Goal: Information Seeking & Learning: Stay updated

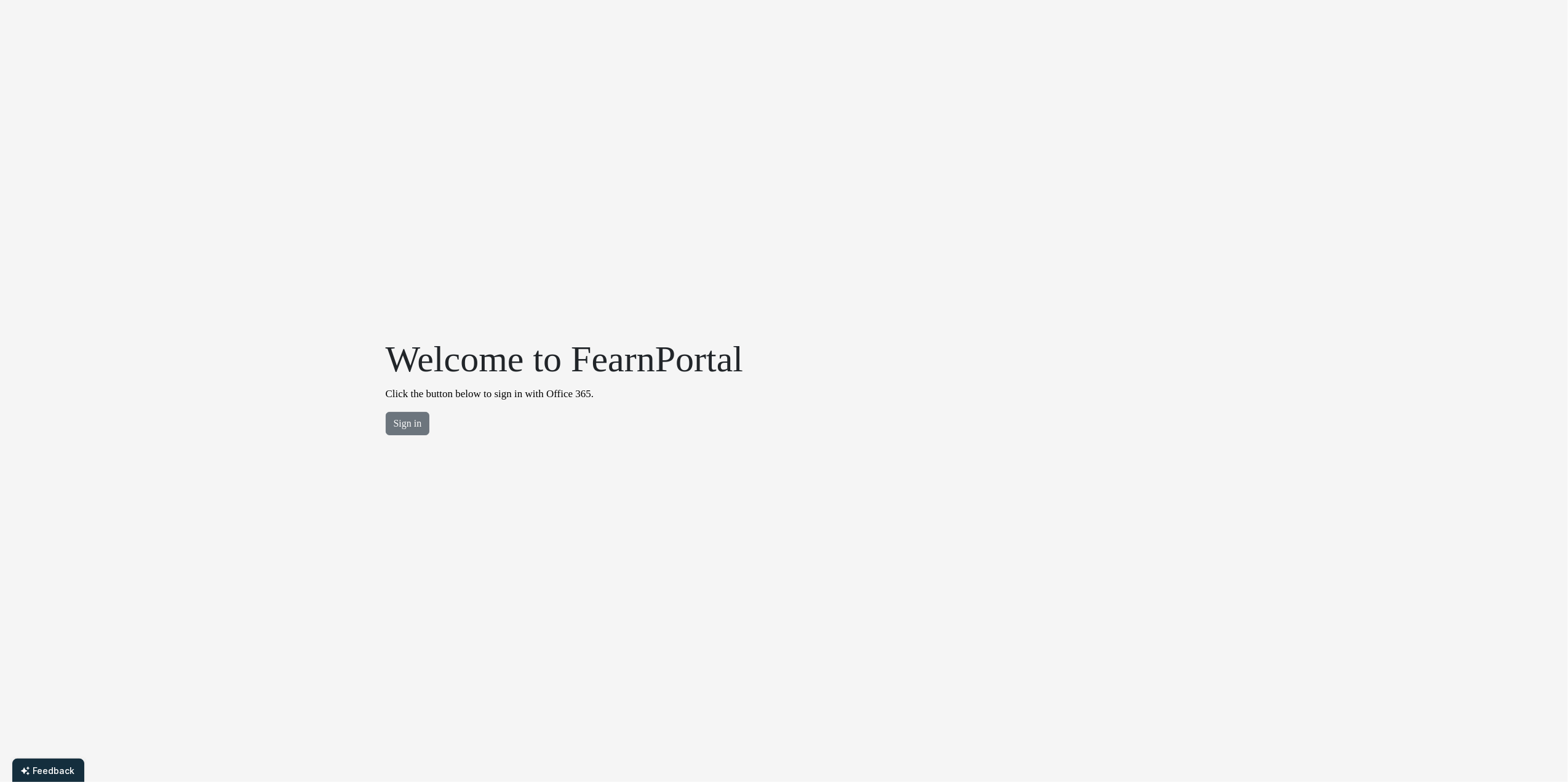
click at [406, 409] on div "Welcome to FearnPortal Click the button below to sign in with Office 365. Sign …" at bounding box center [564, 391] width 373 height 108
click at [404, 419] on button "Sign in" at bounding box center [408, 423] width 44 height 23
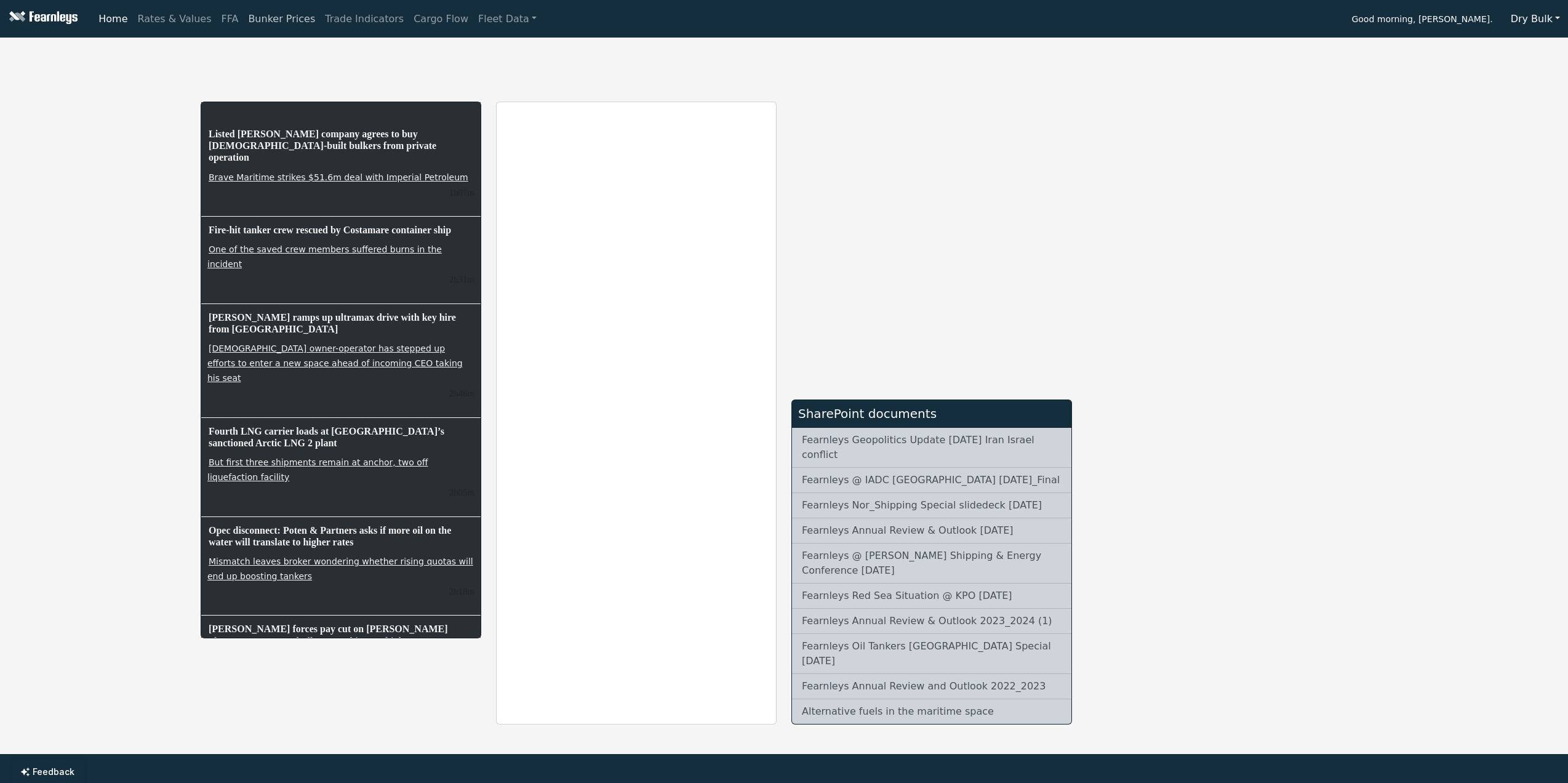
click at [249, 17] on link "Bunker Prices" at bounding box center [281, 18] width 77 height 24
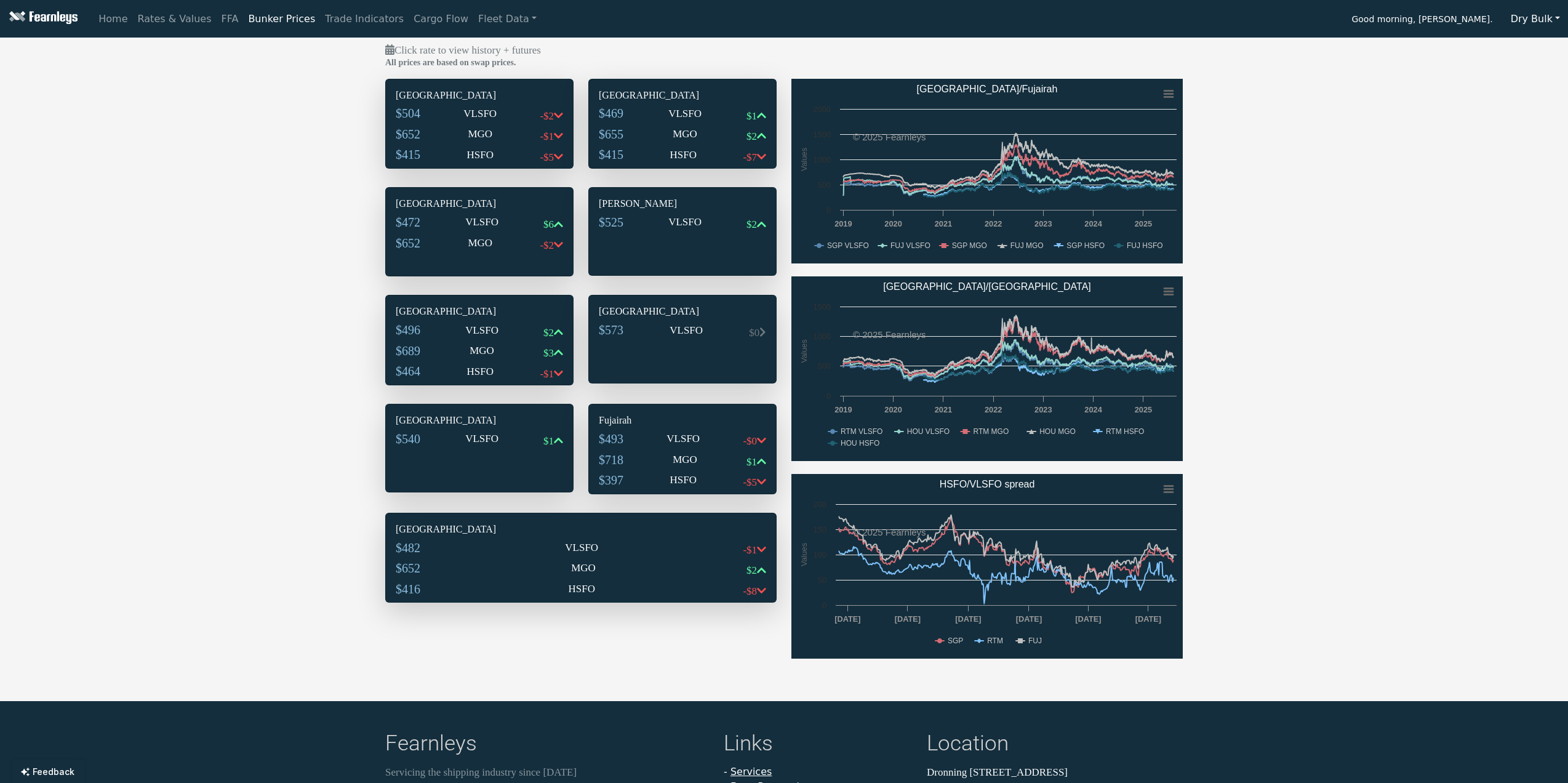
click at [455, 116] on div "$504 VLSFO -$2" at bounding box center [480, 116] width 168 height 21
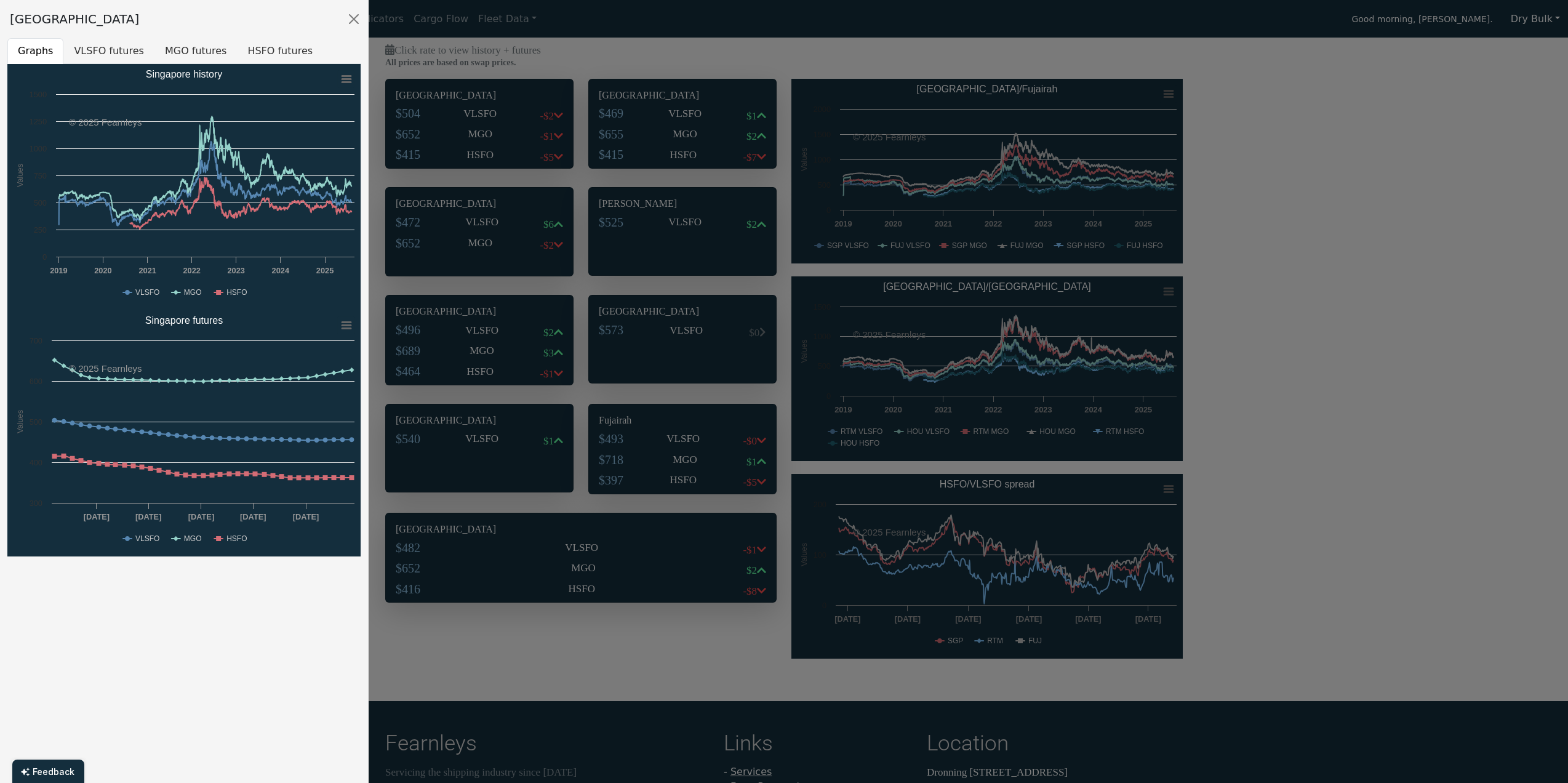
drag, startPoint x: 478, startPoint y: 125, endPoint x: 466, endPoint y: 143, distance: 21.6
click at [478, 125] on div at bounding box center [784, 392] width 1568 height 783
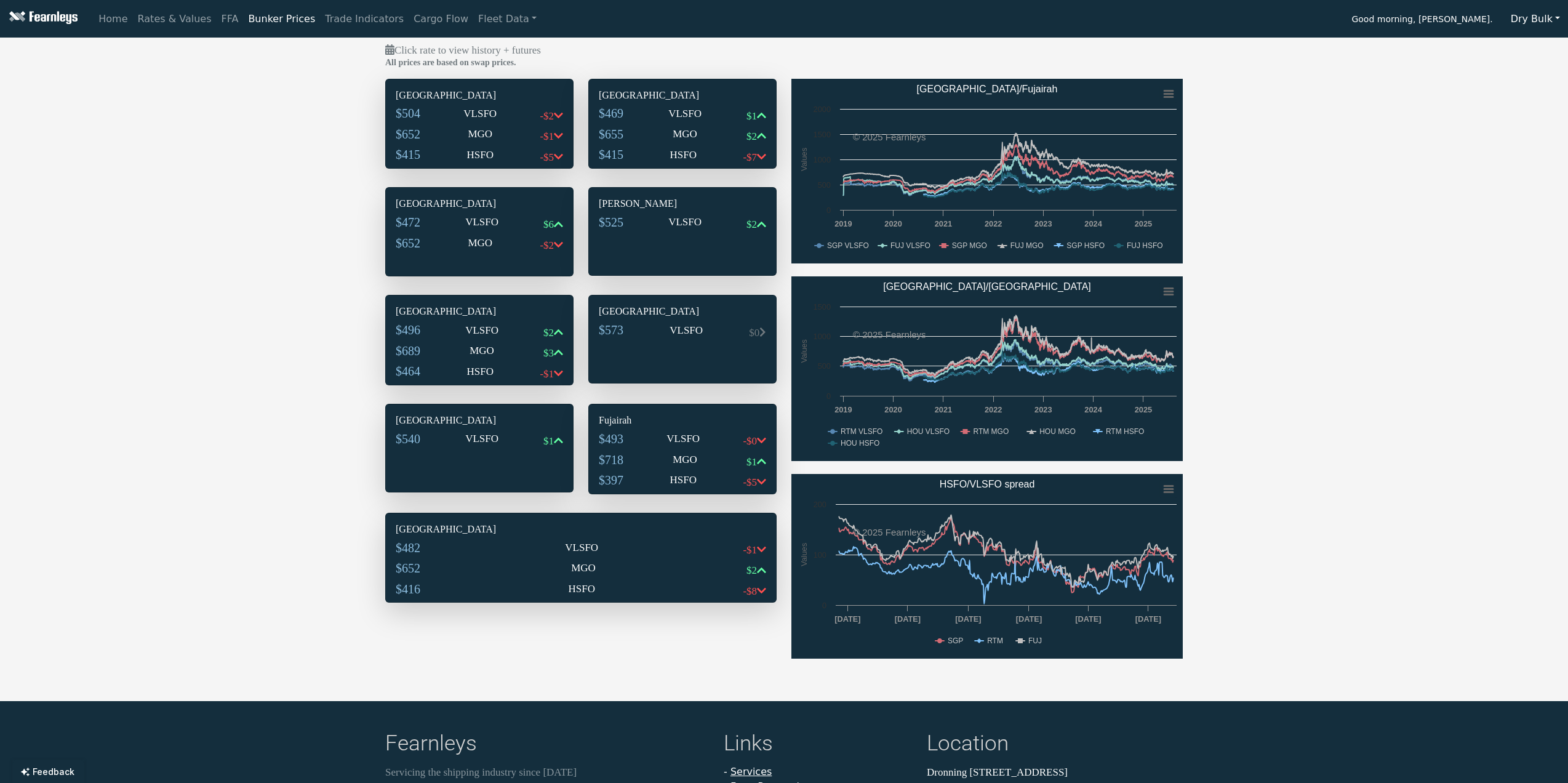
drag, startPoint x: 442, startPoint y: 105, endPoint x: 368, endPoint y: 160, distance: 92.2
click at [442, 105] on div "Singapore $504 VLSFO -$2 $652 MGO -$1 $415 HSFO -$5" at bounding box center [479, 128] width 187 height 98
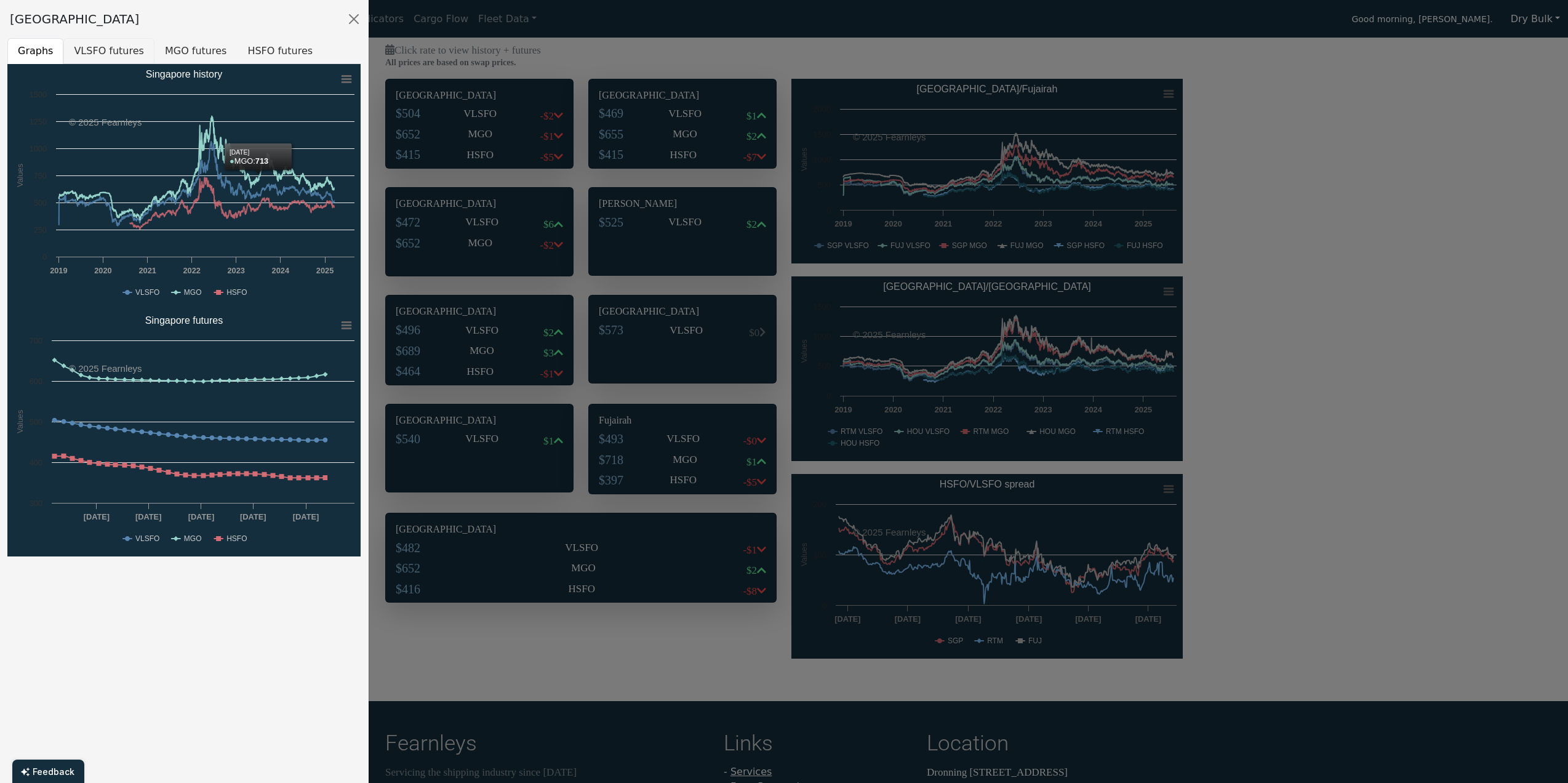
click at [114, 54] on button "VLSFO futures" at bounding box center [109, 51] width 91 height 26
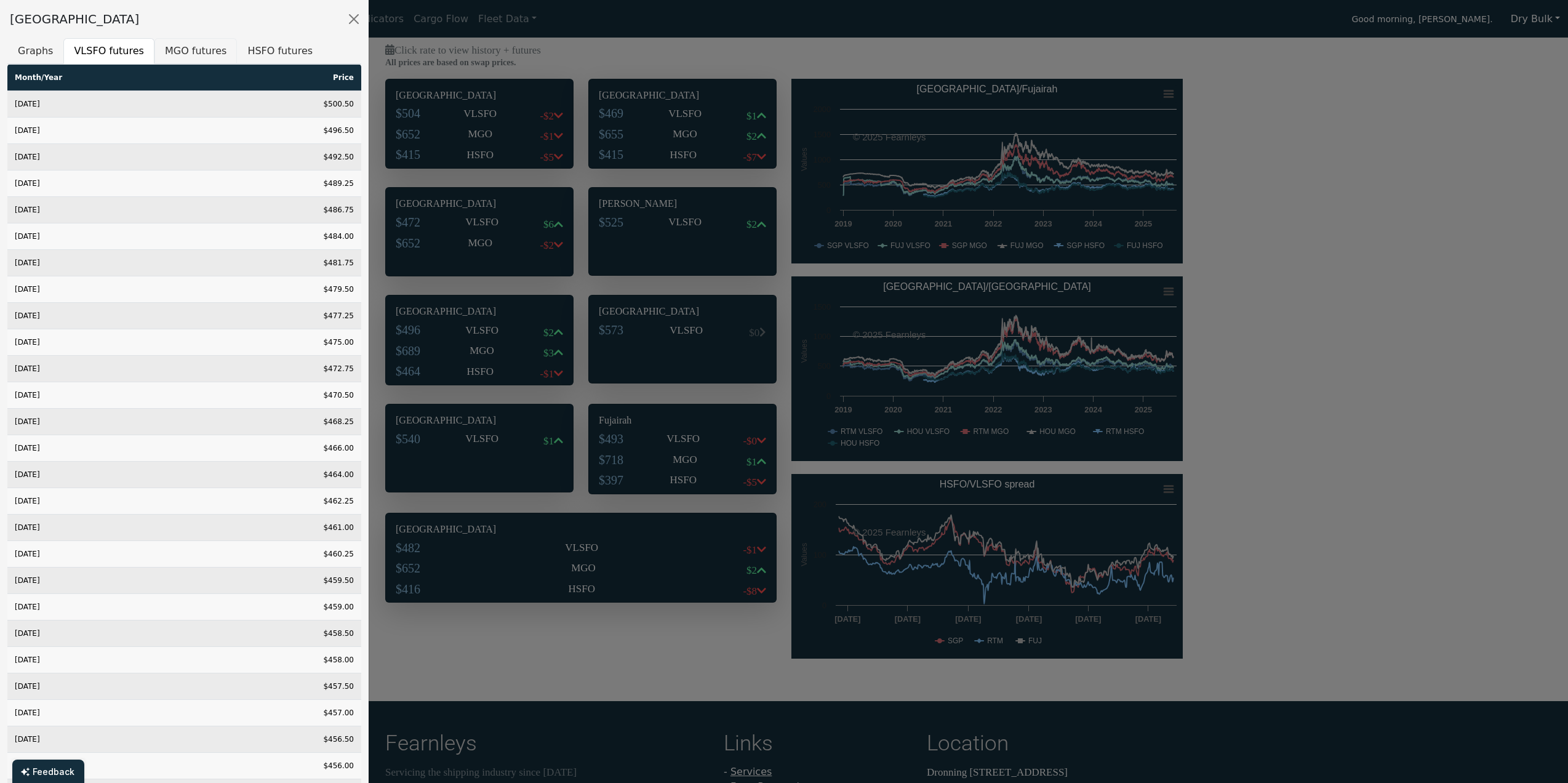
click at [200, 59] on button "MGO futures" at bounding box center [195, 51] width 82 height 26
click at [253, 57] on button "HSFO futures" at bounding box center [280, 51] width 86 height 26
drag, startPoint x: 360, startPoint y: 22, endPoint x: 357, endPoint y: 30, distance: 8.5
click at [360, 22] on button "Close" at bounding box center [354, 19] width 20 height 20
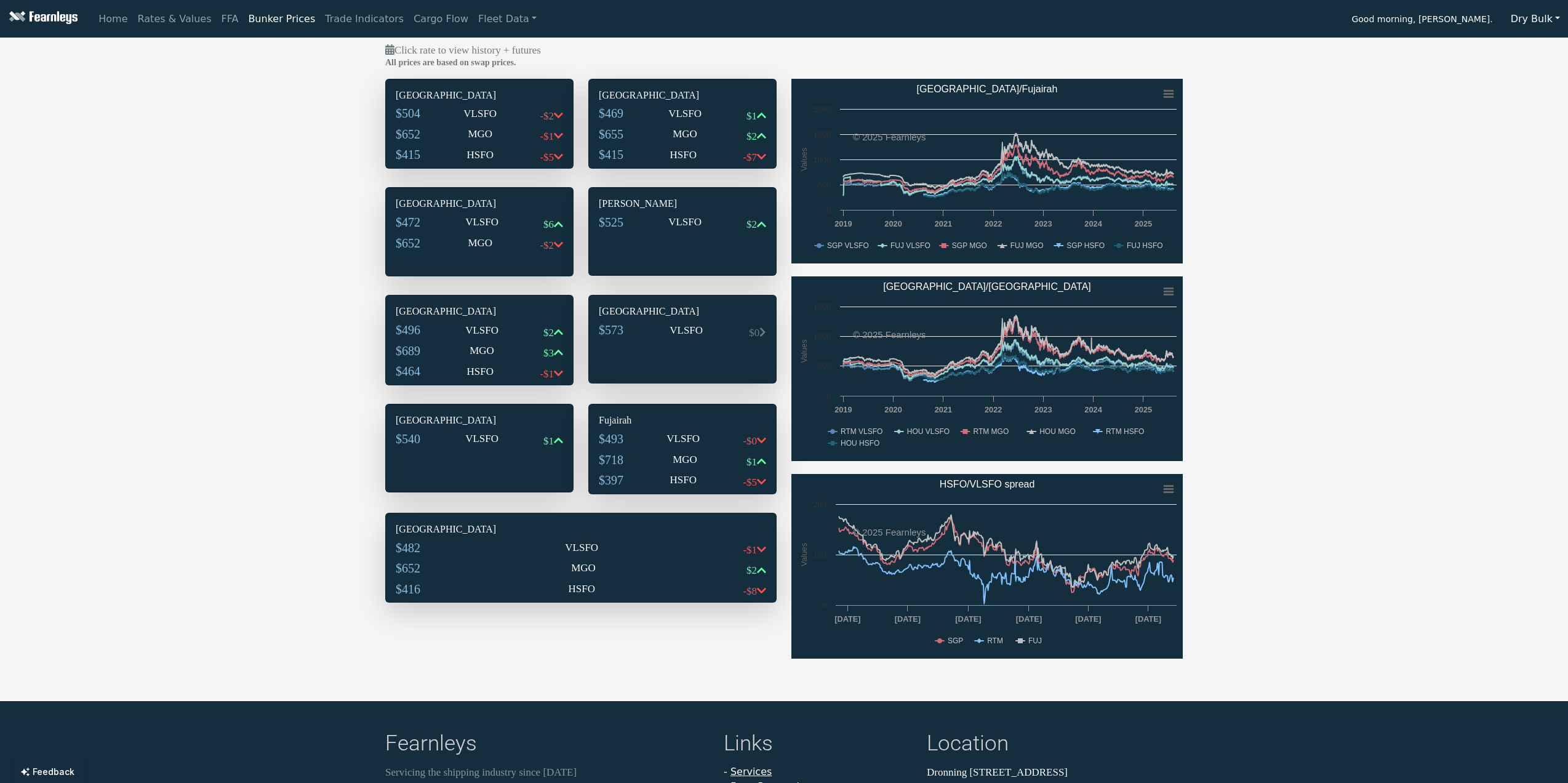
click at [653, 119] on div "$469 VLSFO $1" at bounding box center [682, 116] width 168 height 21
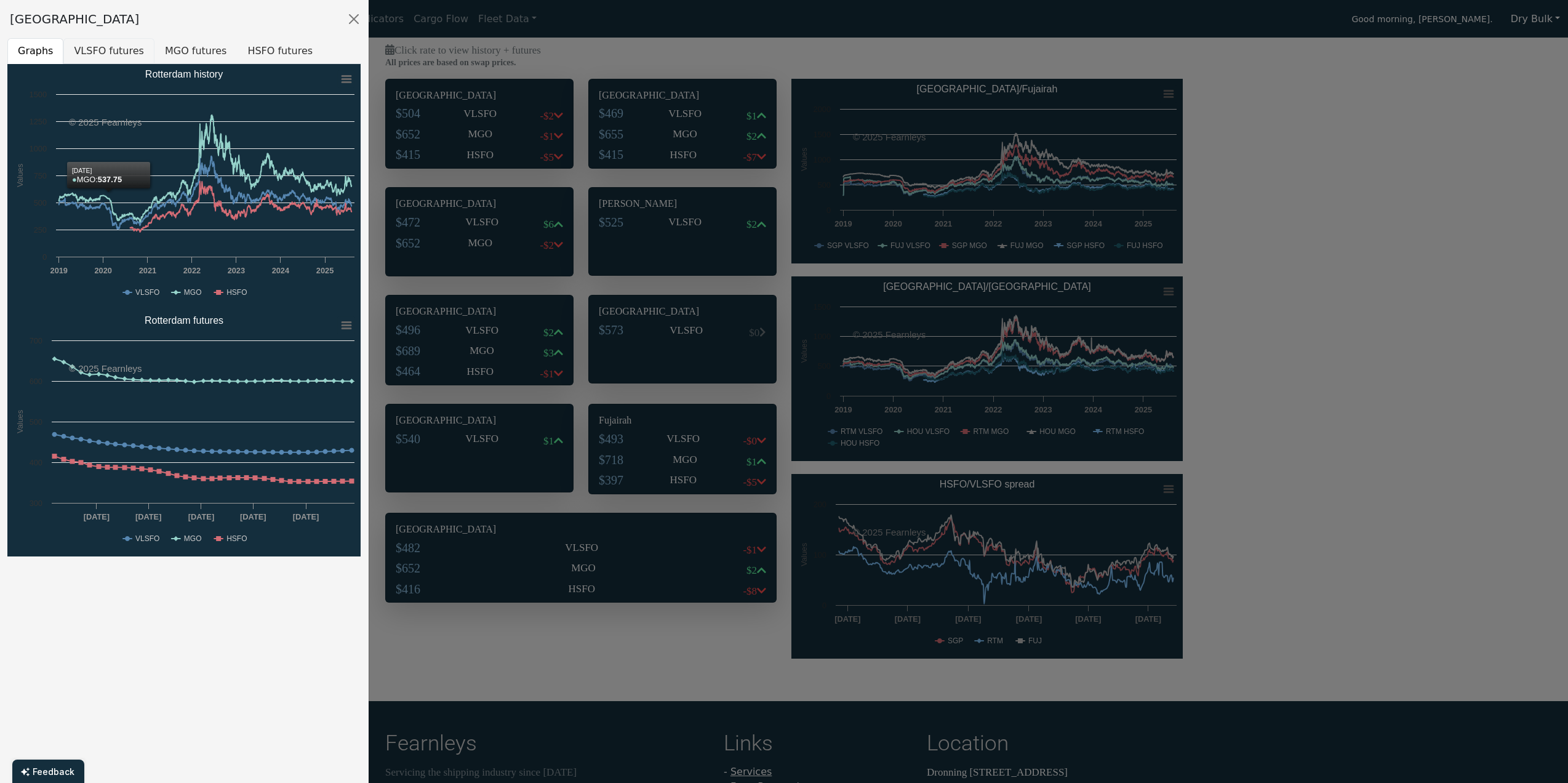
click at [106, 58] on button "VLSFO futures" at bounding box center [109, 51] width 91 height 26
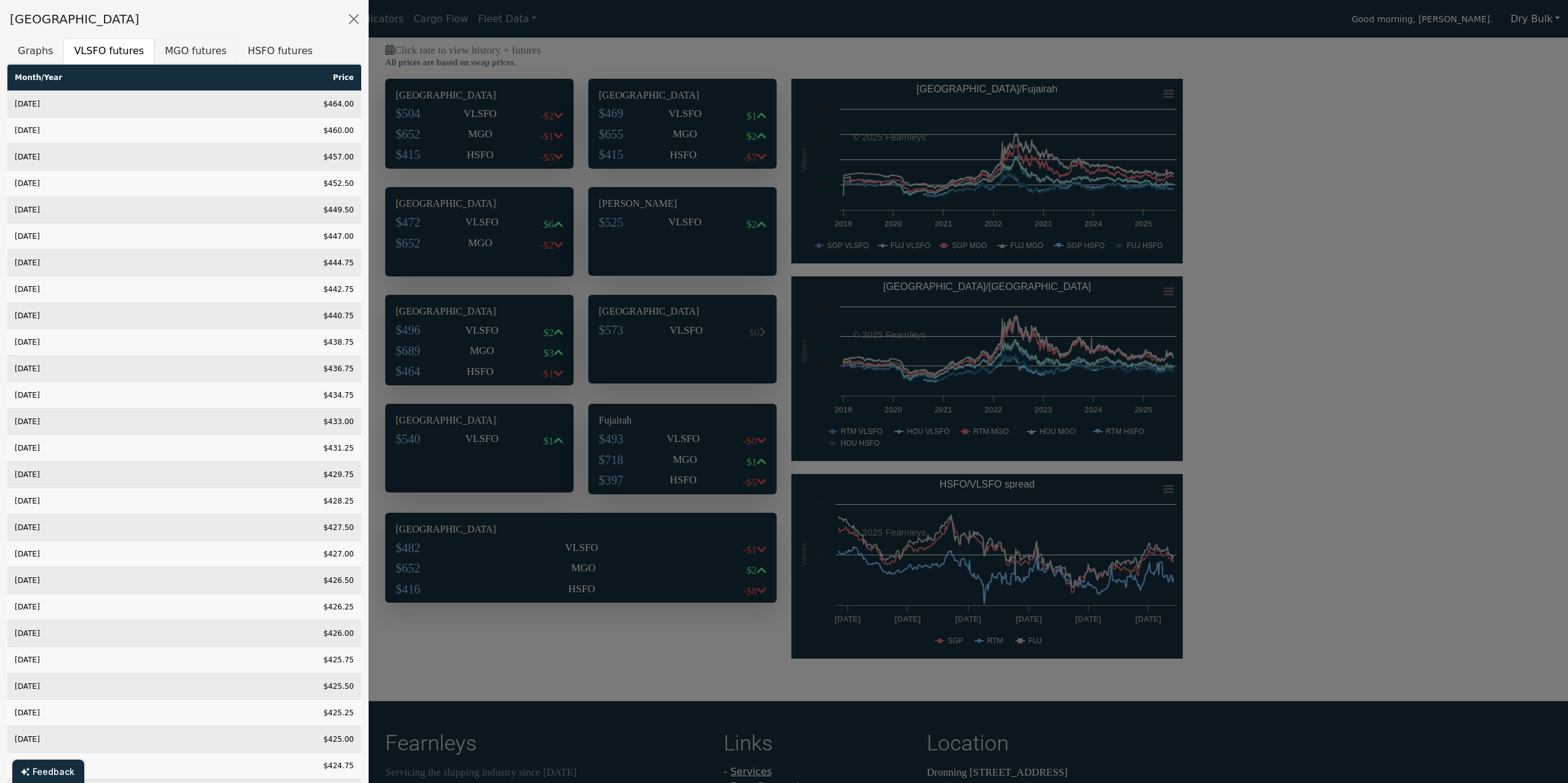
click at [166, 52] on button "MGO futures" at bounding box center [195, 51] width 82 height 26
click at [254, 54] on button "HSFO futures" at bounding box center [280, 51] width 86 height 26
click at [1468, 320] on div at bounding box center [784, 392] width 1568 height 783
